Goal: Transaction & Acquisition: Download file/media

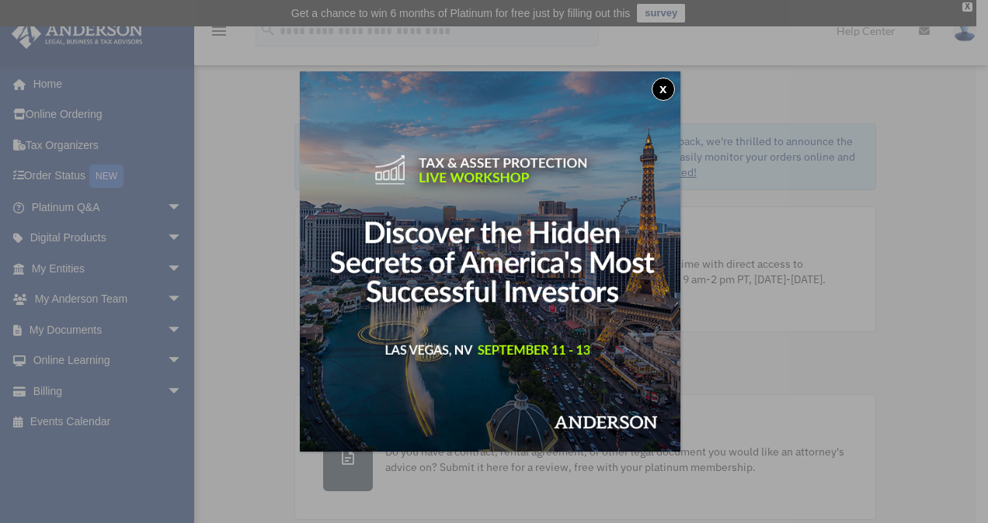
click at [672, 90] on button "x" at bounding box center [663, 89] width 23 height 23
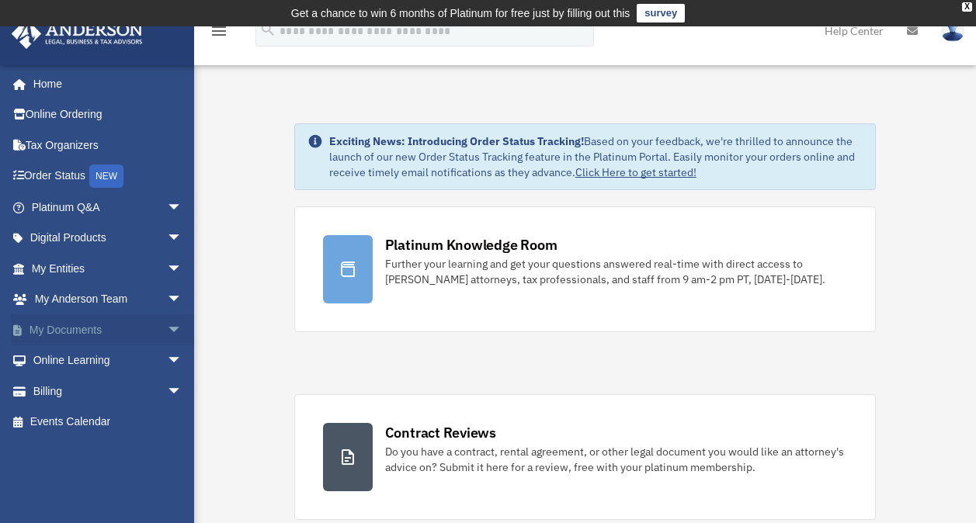
click at [99, 326] on link "My Documents arrow_drop_down" at bounding box center [108, 329] width 195 height 31
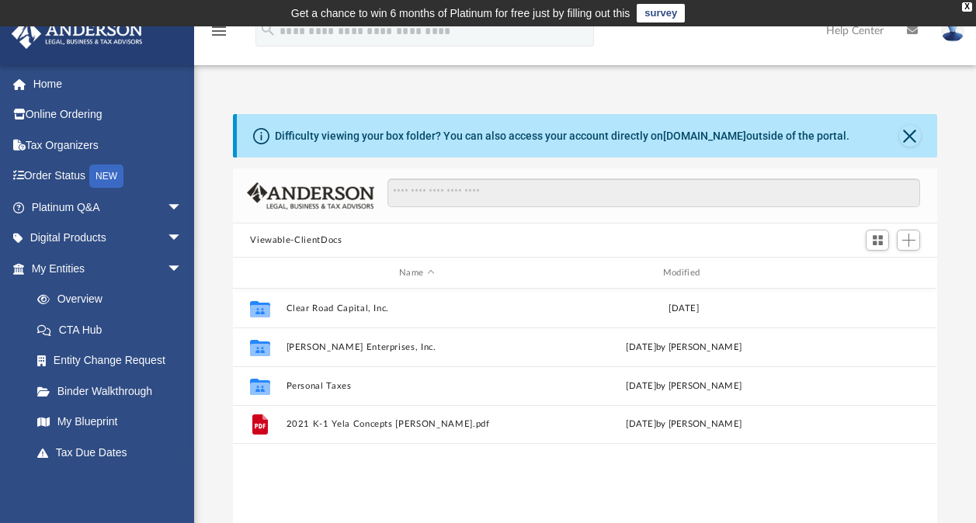
scroll to position [341, 692]
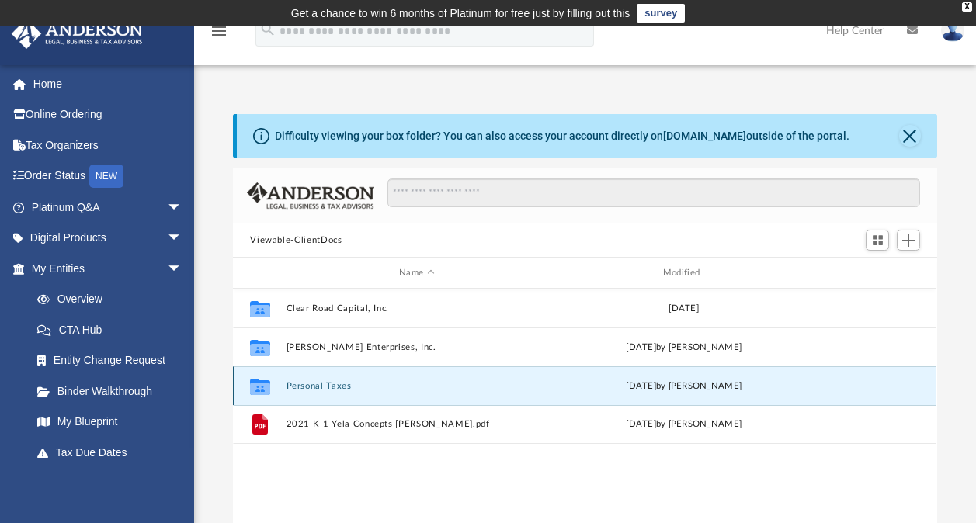
click at [328, 381] on button "Personal Taxes" at bounding box center [417, 386] width 261 height 10
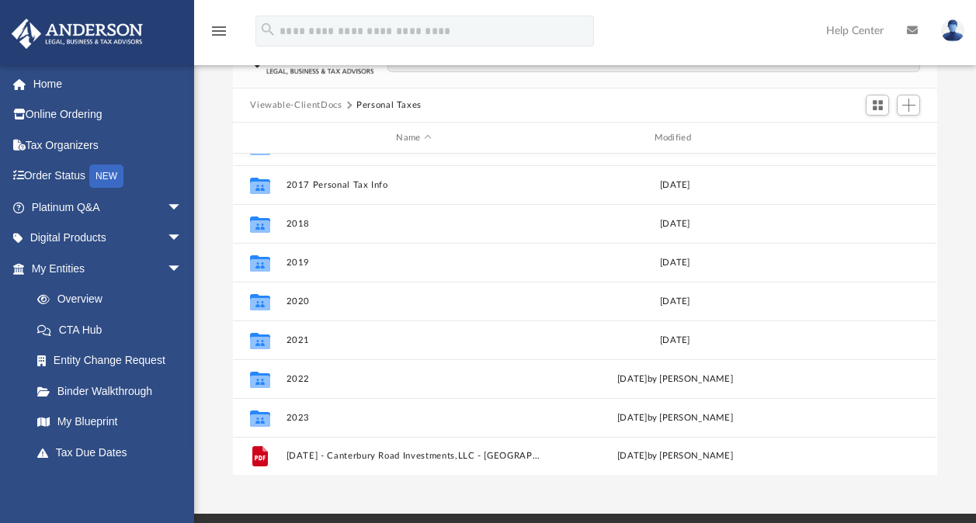
scroll to position [233, 0]
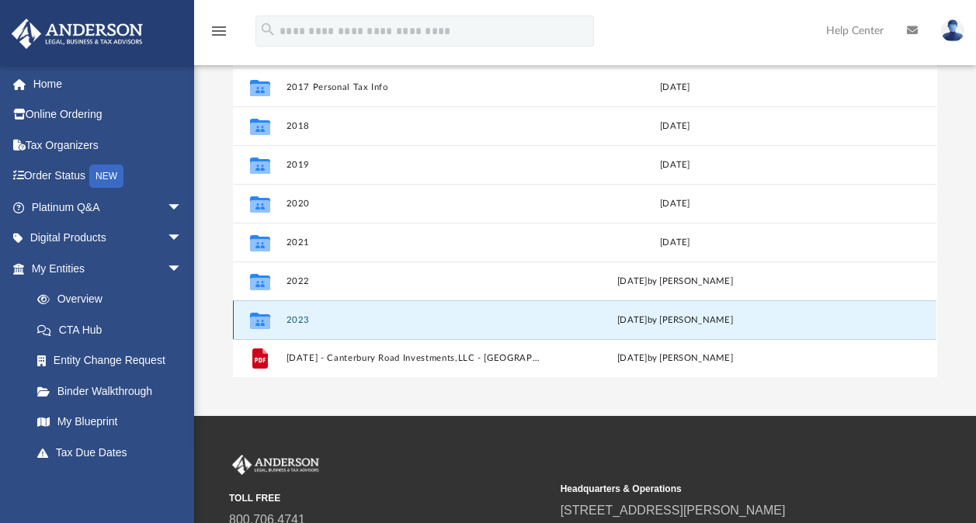
click at [304, 320] on button "2023" at bounding box center [414, 320] width 255 height 10
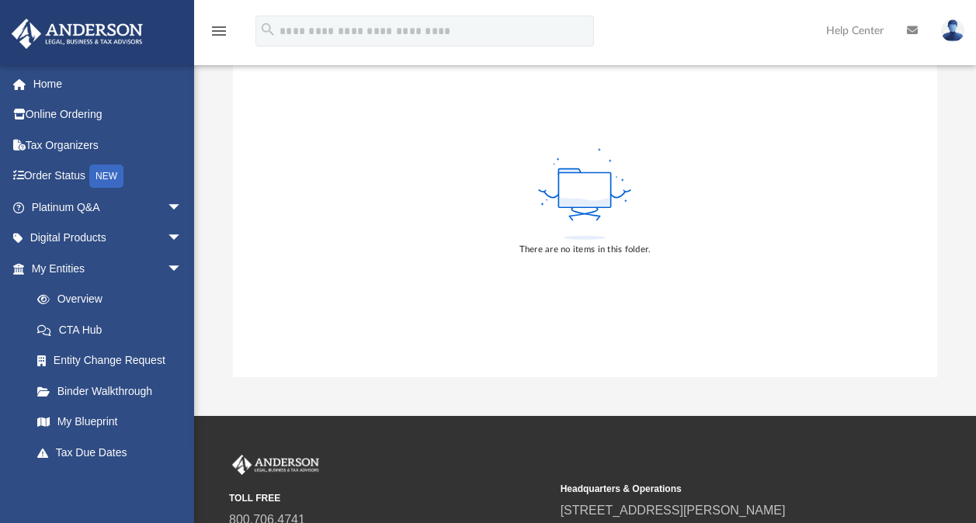
scroll to position [101, 0]
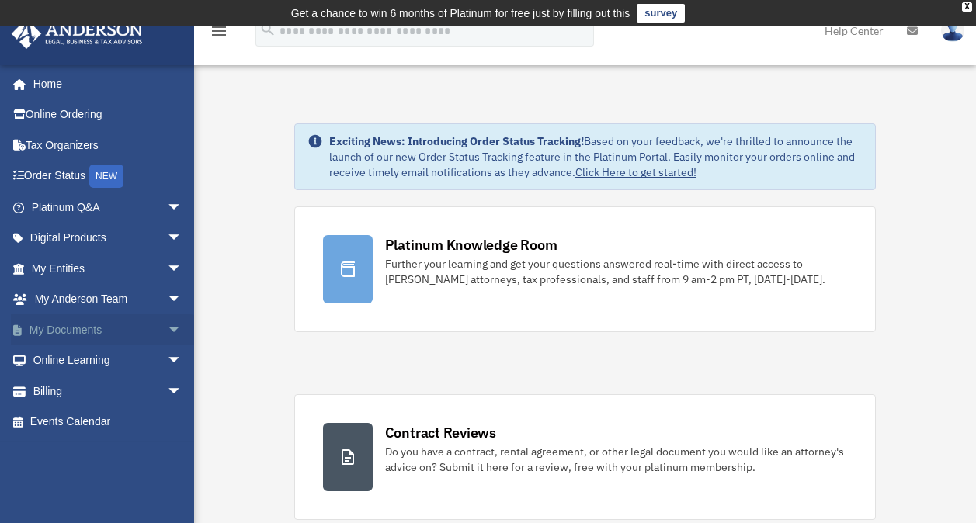
click at [167, 328] on span "arrow_drop_down" at bounding box center [182, 330] width 31 height 32
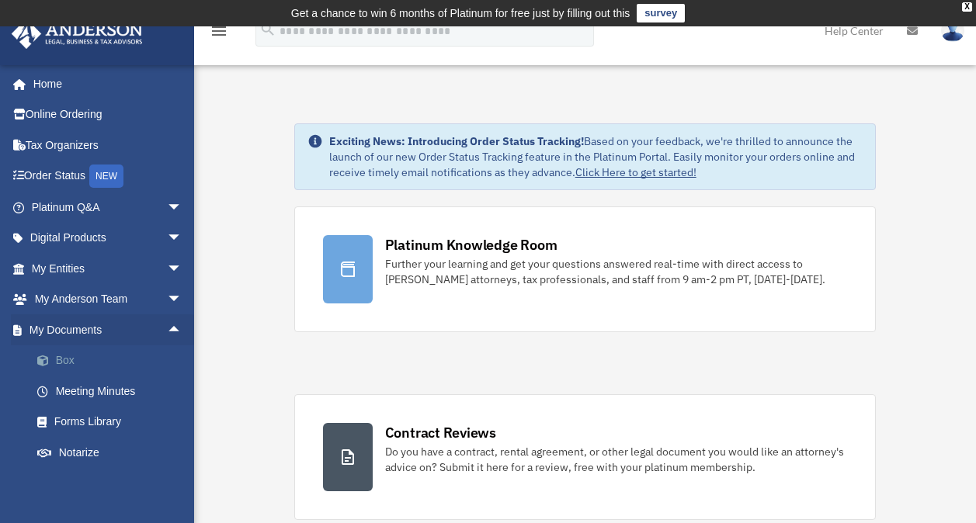
click at [105, 354] on link "Box" at bounding box center [114, 361] width 184 height 31
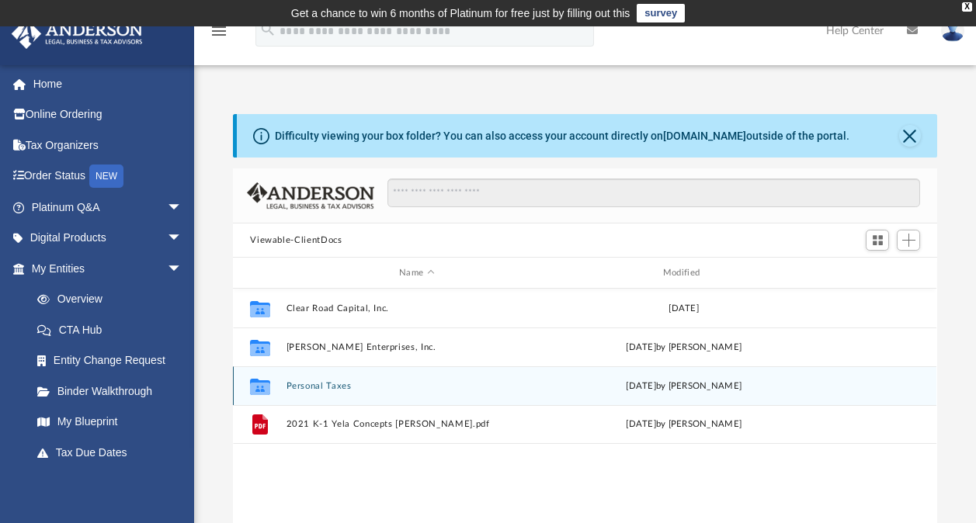
click at [323, 386] on button "Personal Taxes" at bounding box center [417, 386] width 261 height 10
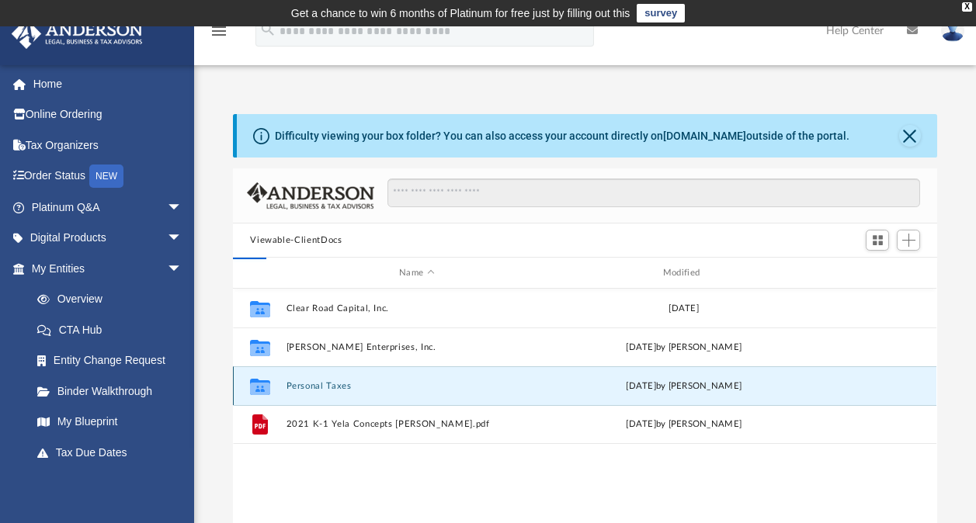
click at [323, 386] on button "Personal Taxes" at bounding box center [417, 386] width 261 height 10
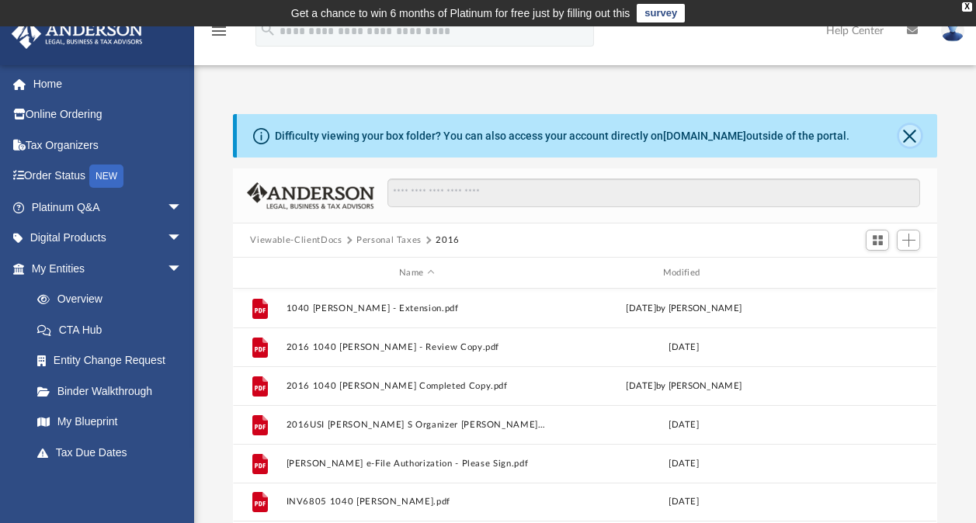
click at [912, 130] on button "Close" at bounding box center [910, 136] width 22 height 22
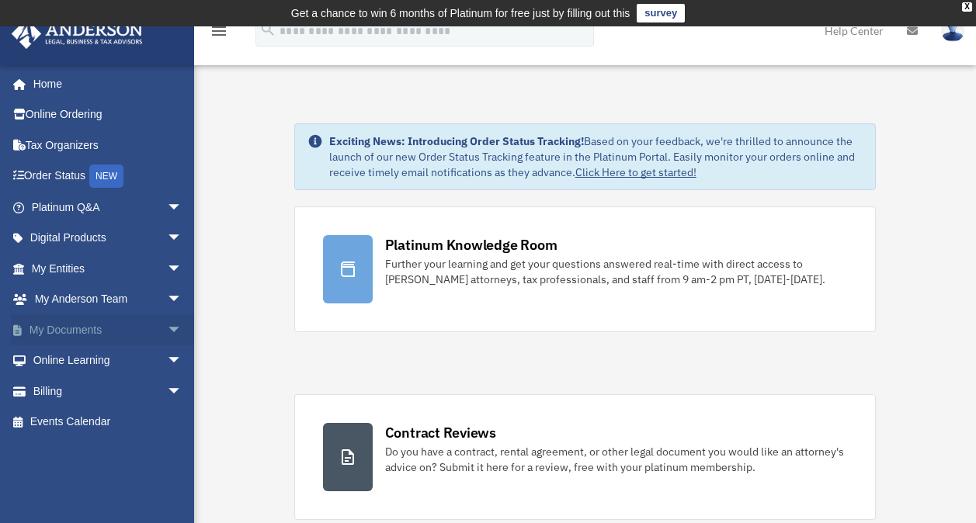
click at [167, 329] on span "arrow_drop_down" at bounding box center [182, 330] width 31 height 32
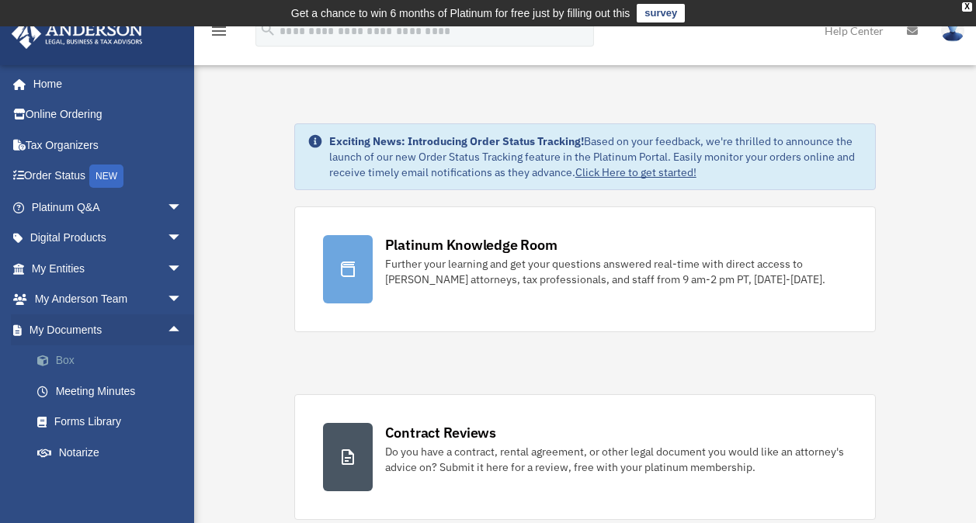
click at [119, 363] on link "Box" at bounding box center [114, 361] width 184 height 31
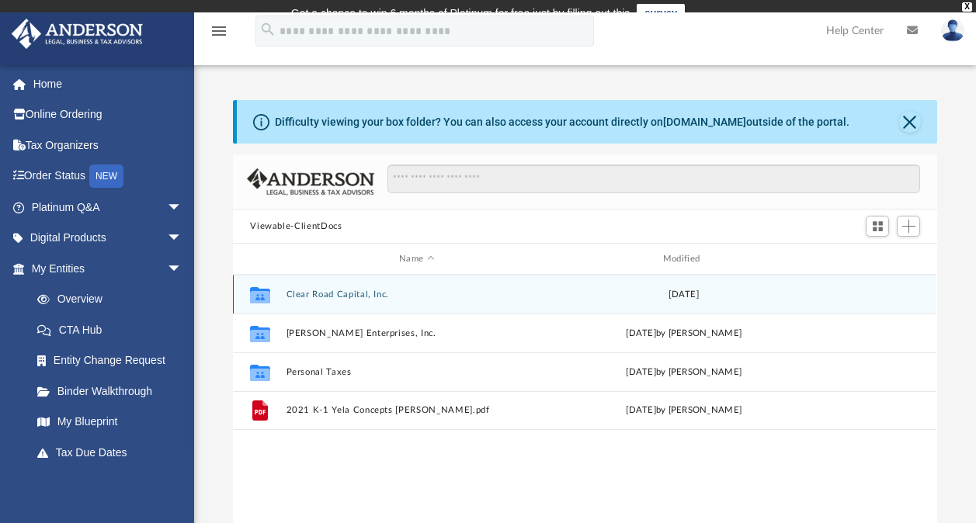
scroll to position [341, 692]
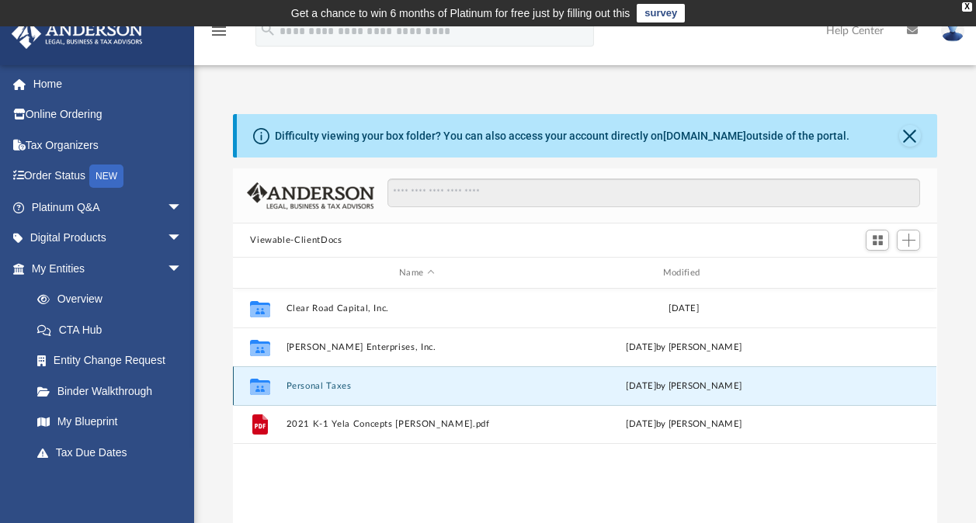
click at [342, 381] on button "Personal Taxes" at bounding box center [417, 386] width 261 height 10
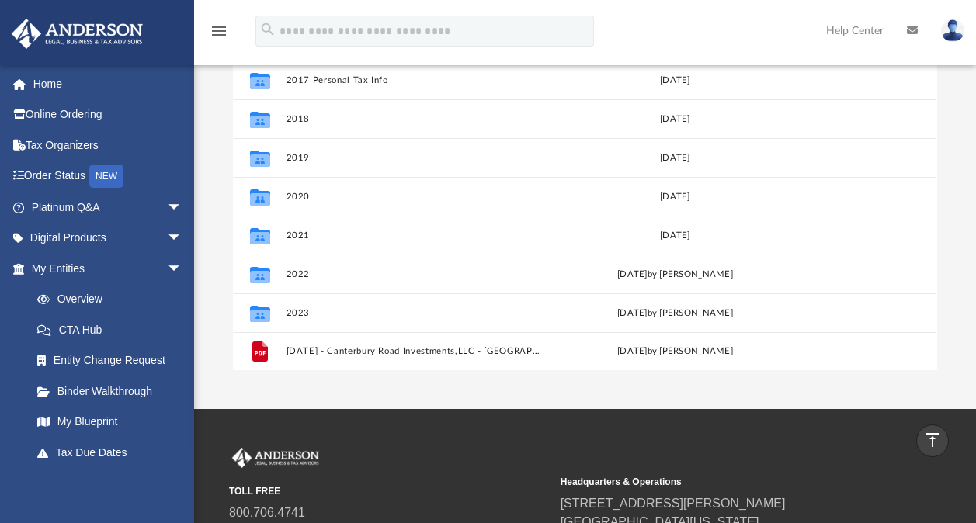
scroll to position [233, 0]
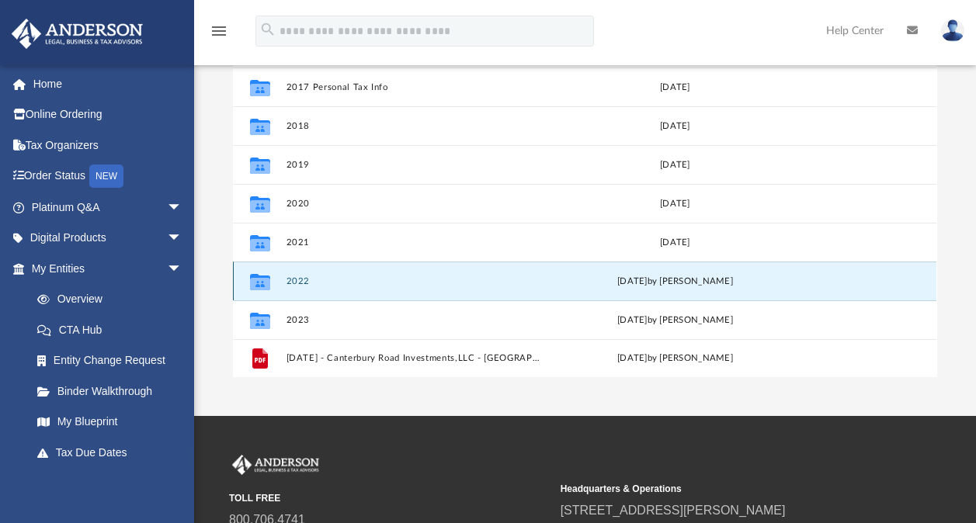
click at [300, 281] on button "2022" at bounding box center [414, 281] width 255 height 10
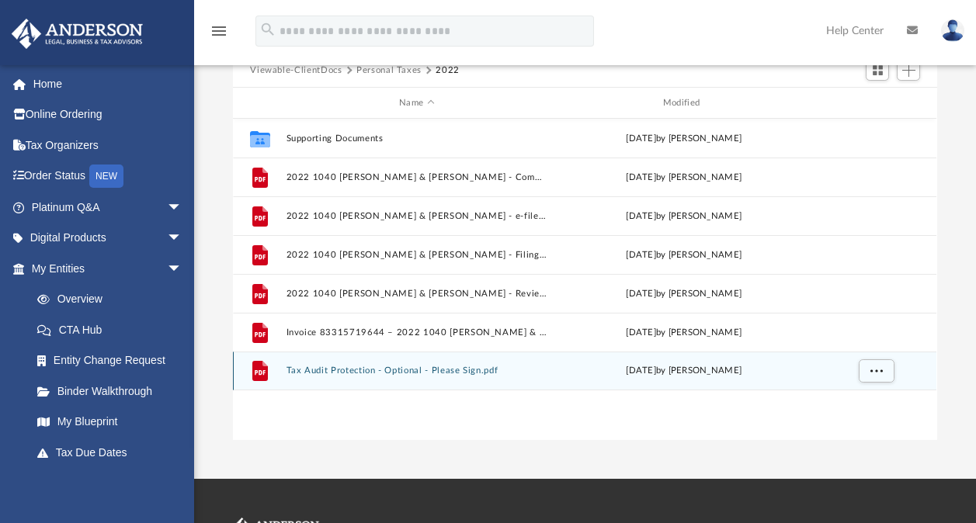
scroll to position [155, 0]
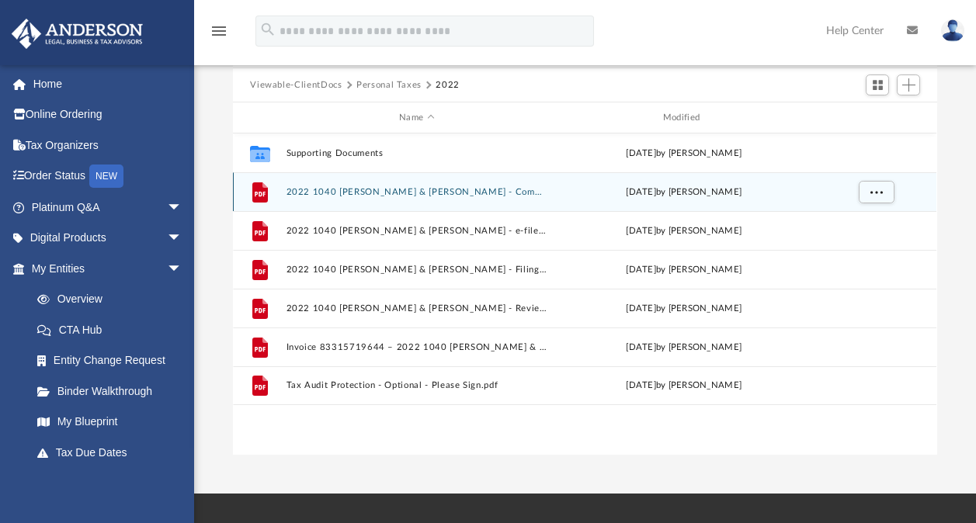
click at [429, 198] on div "File 2022 1040 Garza, Patrick S & Selina - Completed Copy.pdf Thu Oct 17 2024 b…" at bounding box center [585, 191] width 704 height 39
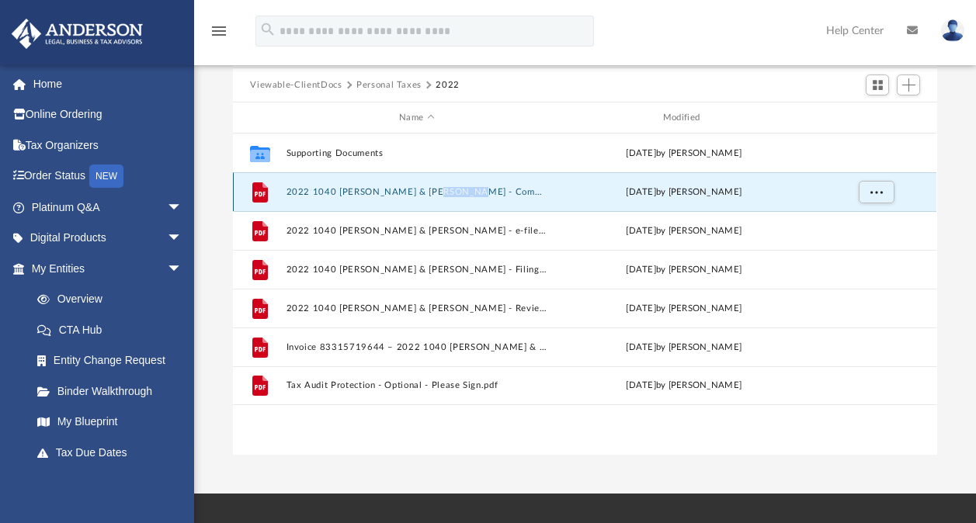
click at [429, 198] on div "File 2022 1040 Garza, Patrick S & Selina - Completed Copy.pdf Thu Oct 17 2024 b…" at bounding box center [585, 191] width 704 height 39
drag, startPoint x: 429, startPoint y: 198, endPoint x: 301, endPoint y: 195, distance: 128.2
click at [301, 195] on button "2022 1040 [PERSON_NAME] & [PERSON_NAME] - Completed Copy.pdf" at bounding box center [417, 192] width 261 height 10
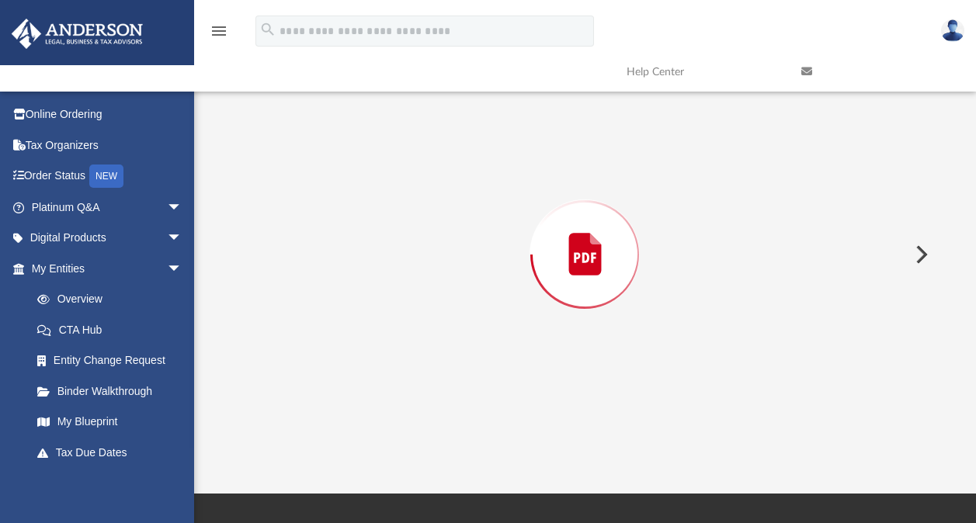
click at [301, 195] on div "Preview" at bounding box center [585, 254] width 704 height 401
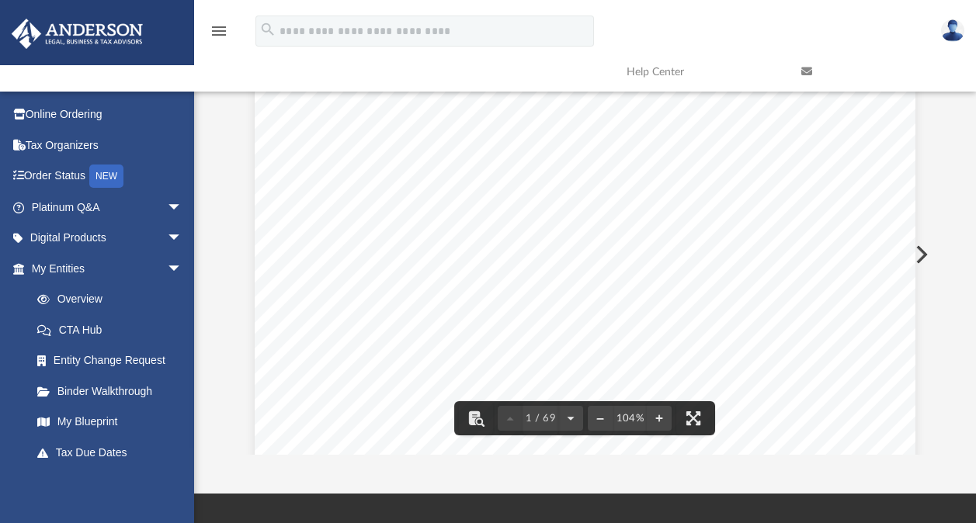
scroll to position [0, 0]
drag, startPoint x: 564, startPoint y: 210, endPoint x: 474, endPoint y: 199, distance: 90.7
click at [474, 199] on div "226340 04-01-22 ANDERSON GLOBAL BUSINESS GROUP, LLC 3225 MCLEOD DRIVE LAS VEGAS…" at bounding box center [585, 493] width 661 height 855
click at [922, 253] on button "Preview" at bounding box center [920, 254] width 34 height 43
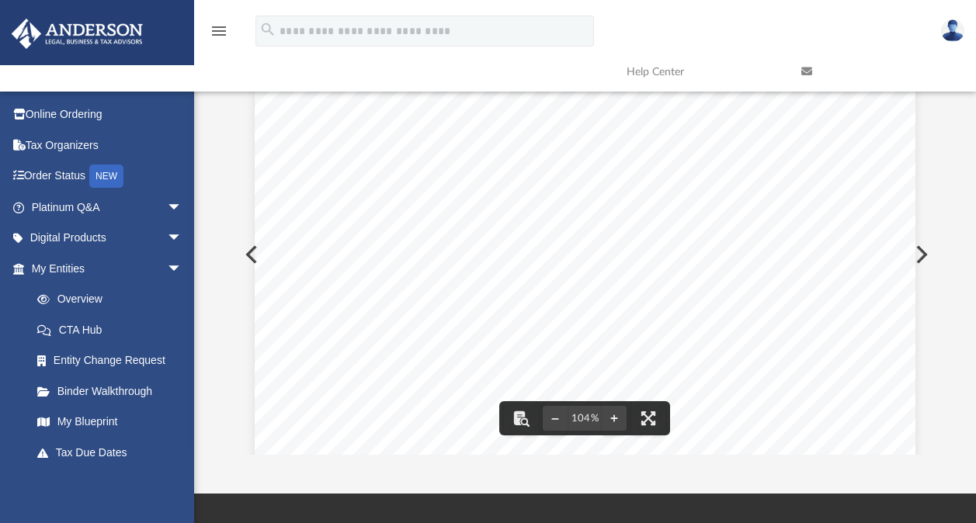
click at [255, 255] on div "(Rev. January 2021) 219995 04-01-22 Social security number Spouse's social secu…" at bounding box center [585, 493] width 661 height 855
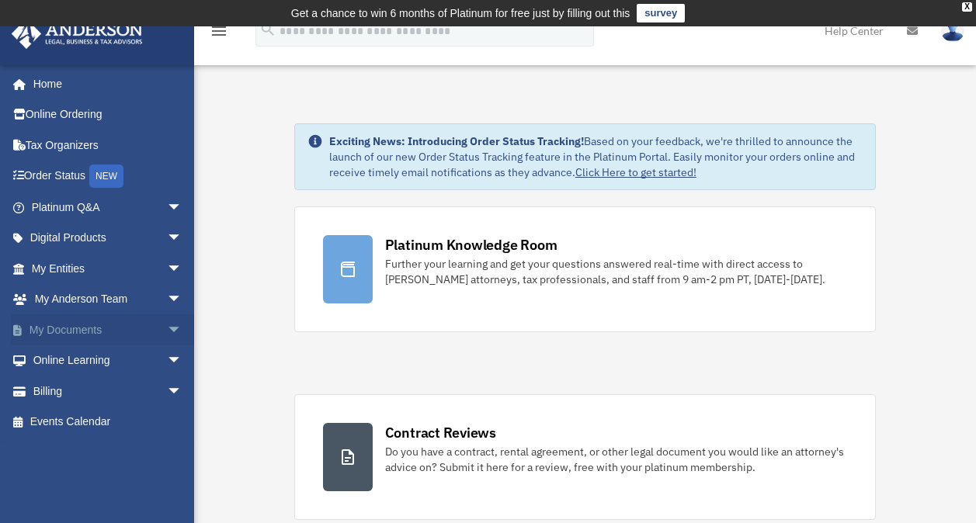
click at [169, 326] on span "arrow_drop_down" at bounding box center [182, 330] width 31 height 32
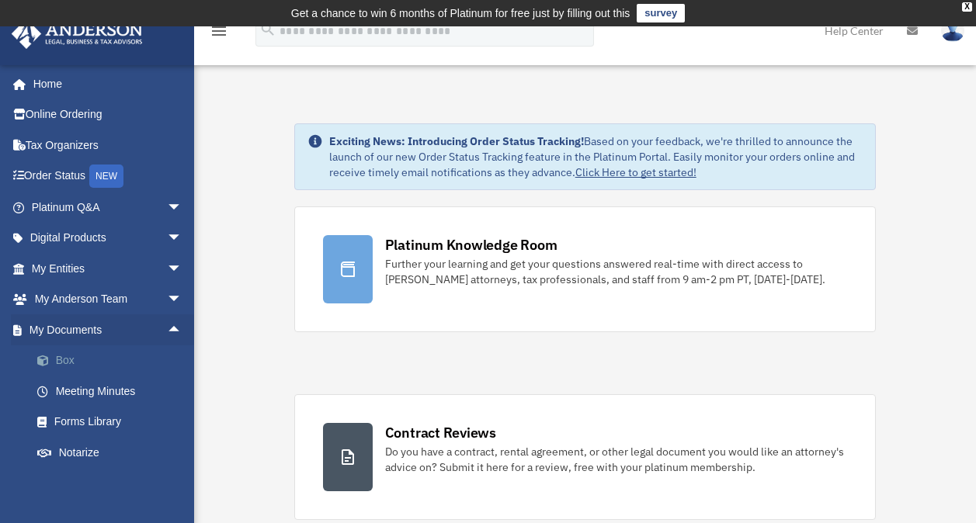
click at [119, 356] on link "Box" at bounding box center [114, 361] width 184 height 31
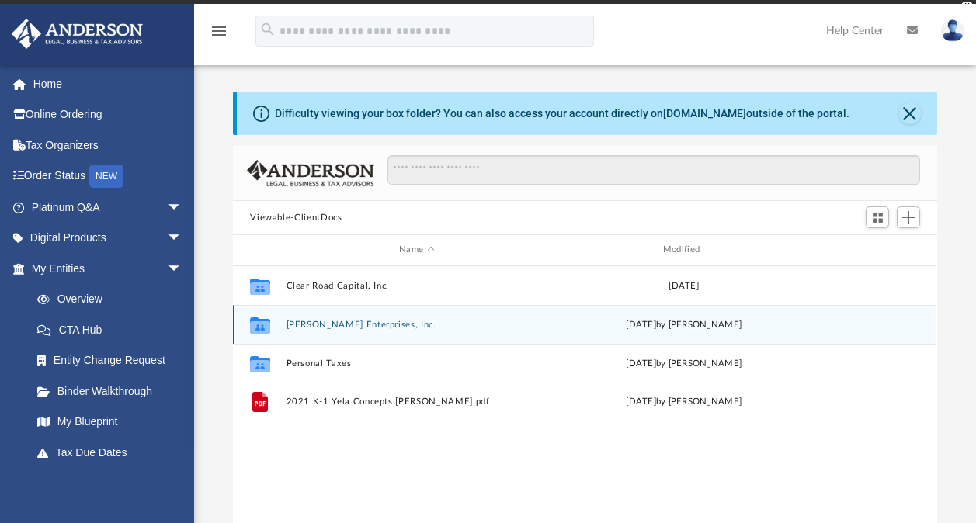
scroll to position [341, 692]
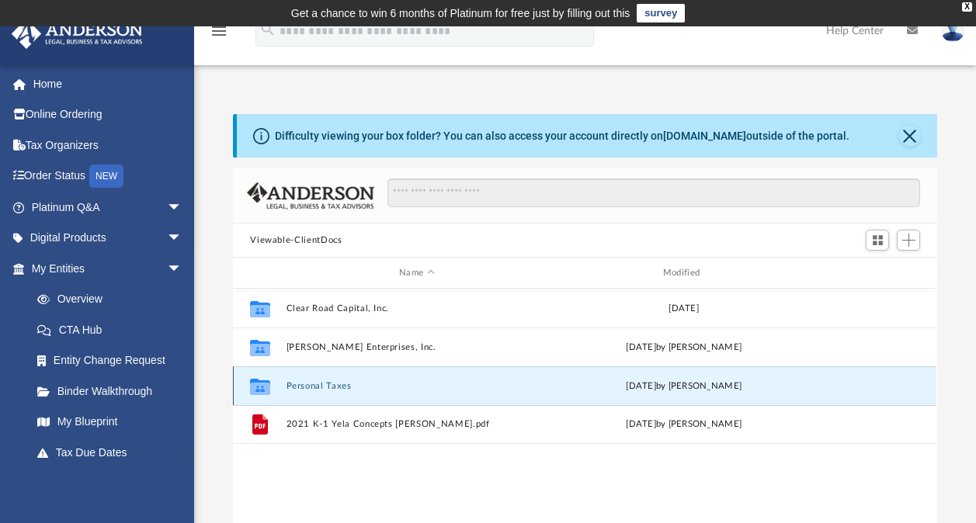
click at [335, 384] on button "Personal Taxes" at bounding box center [417, 386] width 261 height 10
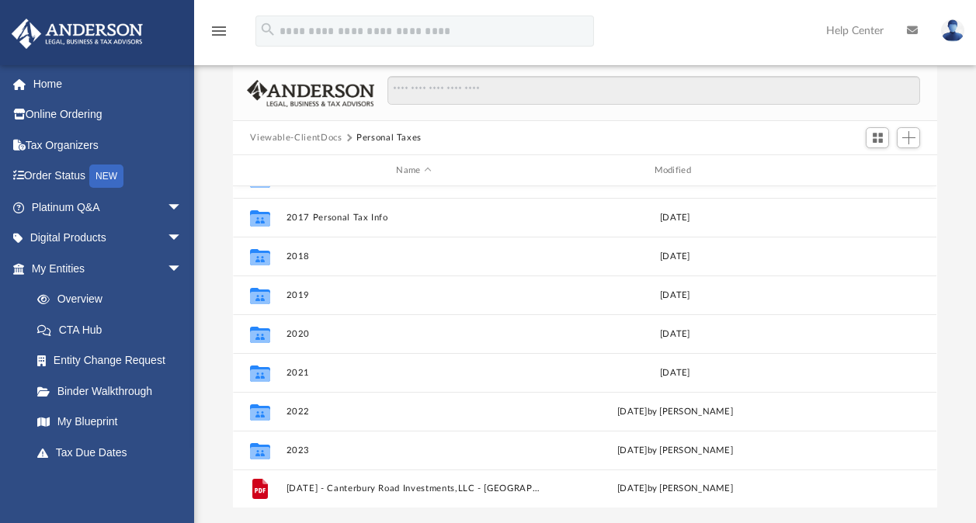
scroll to position [311, 0]
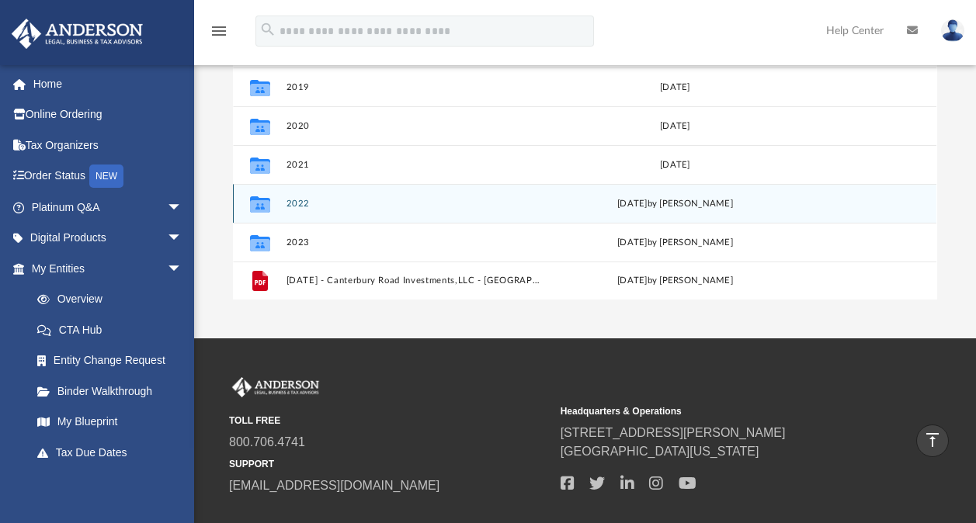
click at [298, 200] on button "2022" at bounding box center [414, 204] width 255 height 10
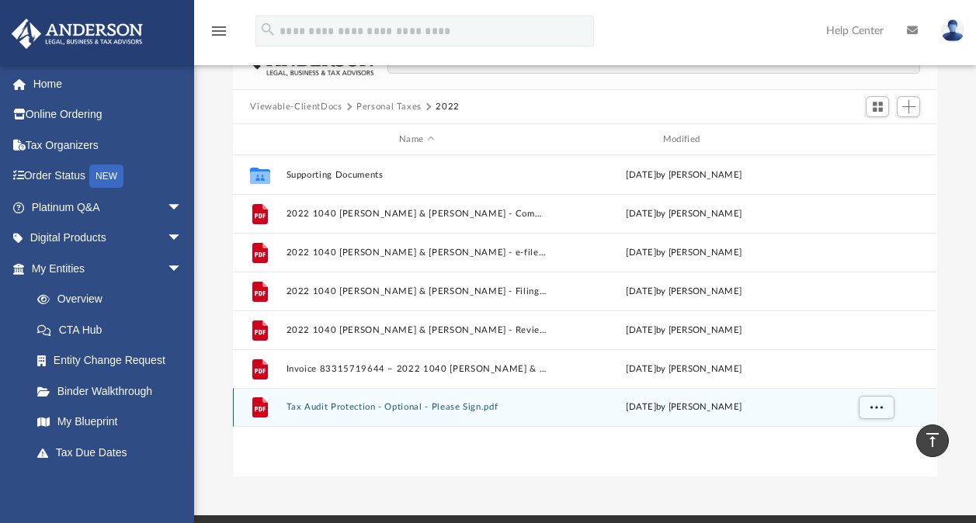
scroll to position [134, 0]
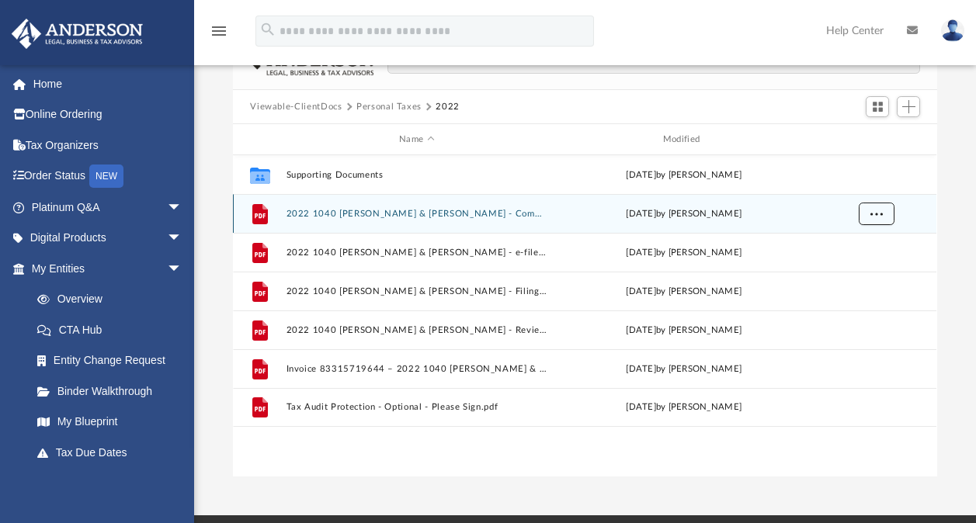
click at [879, 217] on button "More options" at bounding box center [877, 214] width 36 height 23
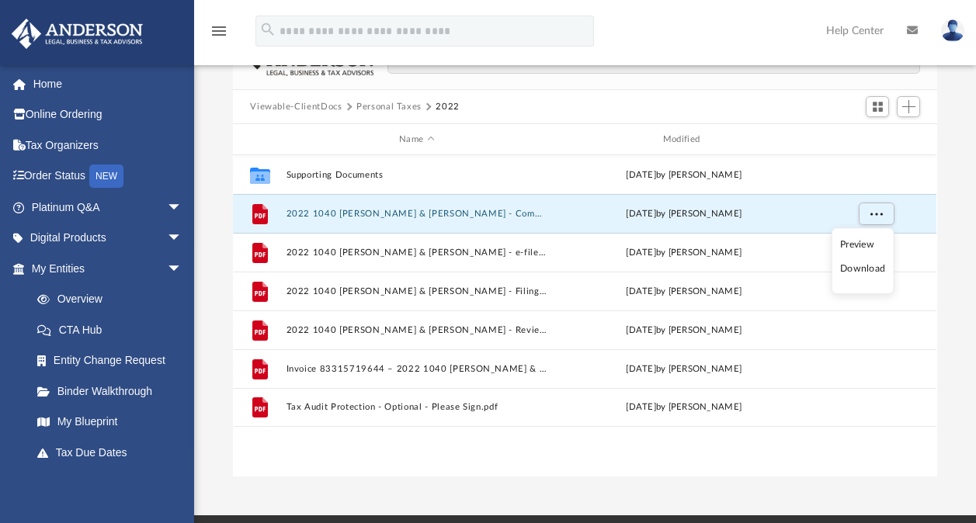
click at [857, 270] on li "Download" at bounding box center [862, 270] width 45 height 16
